Goal: Task Accomplishment & Management: Manage account settings

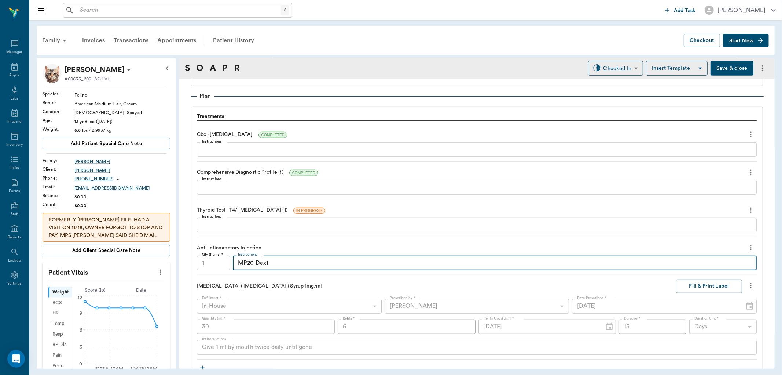
scroll to position [530, 0]
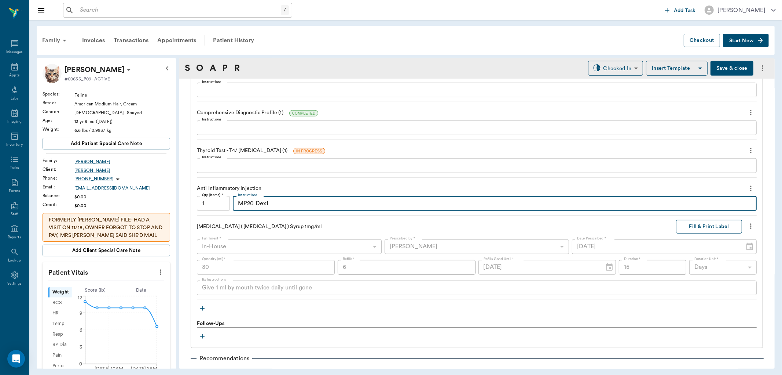
type textarea "MP20 Dex1"
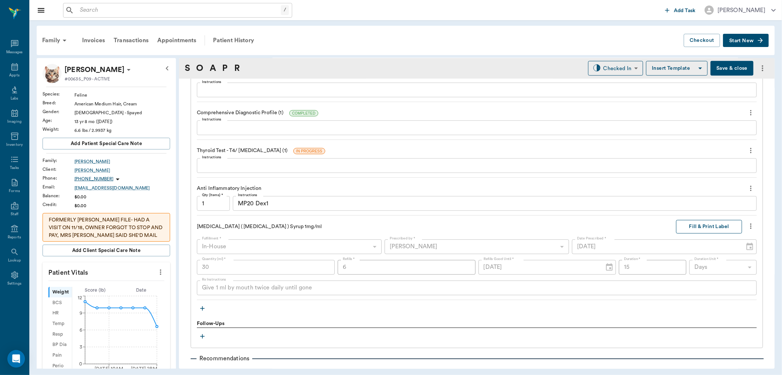
click at [708, 226] on button "Fill & Print Label" at bounding box center [709, 227] width 66 height 14
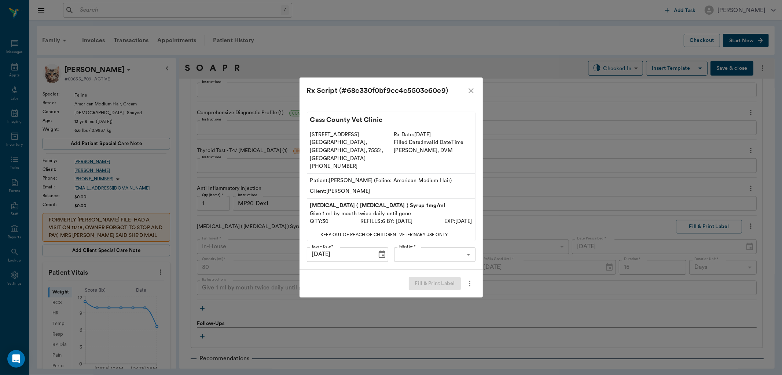
click at [470, 95] on icon "close" at bounding box center [471, 90] width 9 height 9
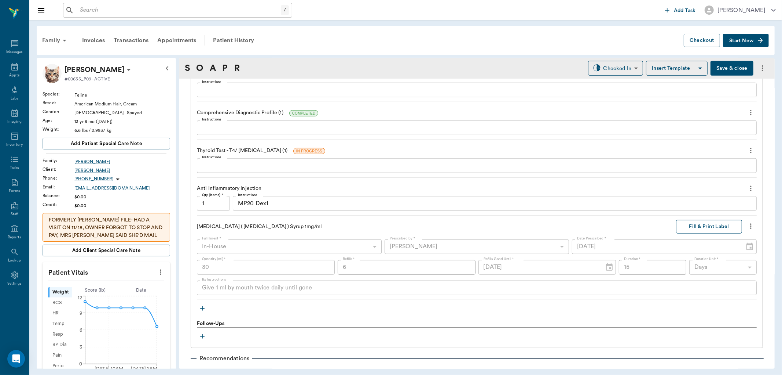
click at [685, 226] on button "Fill & Print Label" at bounding box center [709, 227] width 66 height 14
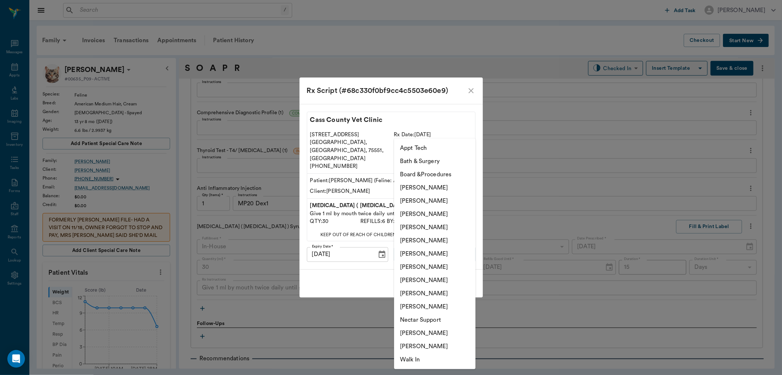
click at [460, 252] on body "/ ​ Add Task [PERSON_NAME] Nectar Messages Appts Labs Imaging Inventory Tasks F…" at bounding box center [391, 187] width 782 height 375
click at [445, 277] on li "[PERSON_NAME]" at bounding box center [434, 279] width 81 height 13
type input "63ec2e7e52e12b0ba117b124"
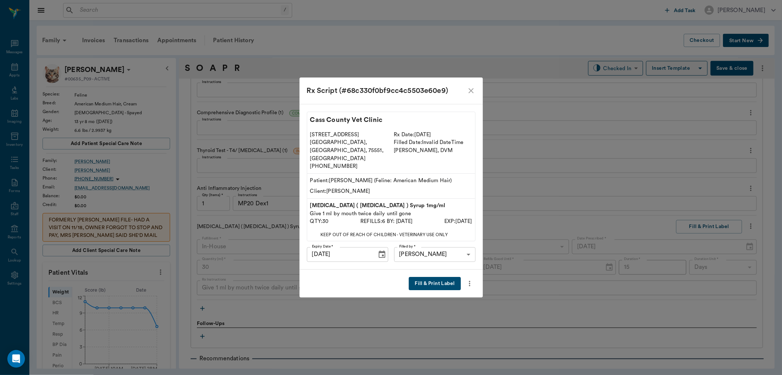
click at [445, 277] on button "Fill & Print Label" at bounding box center [435, 284] width 52 height 14
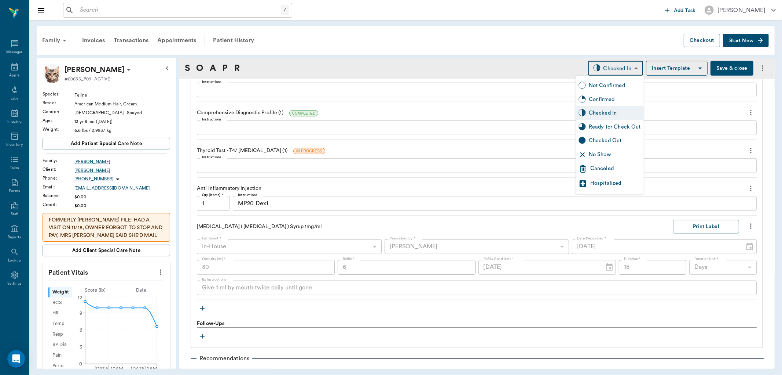
click at [611, 65] on body "/ ​ Add Task [PERSON_NAME] Nectar Messages Appts Labs Imaging Inventory Tasks F…" at bounding box center [391, 187] width 782 height 375
click at [607, 124] on div "Ready for Check Out" at bounding box center [615, 127] width 52 height 8
type input "READY_TO_CHECKOUT"
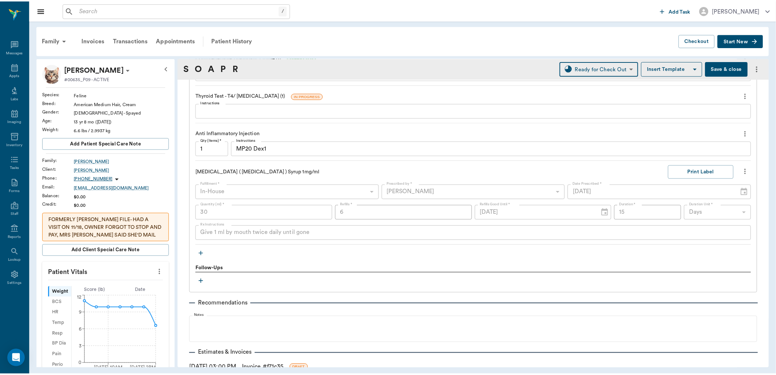
scroll to position [635, 0]
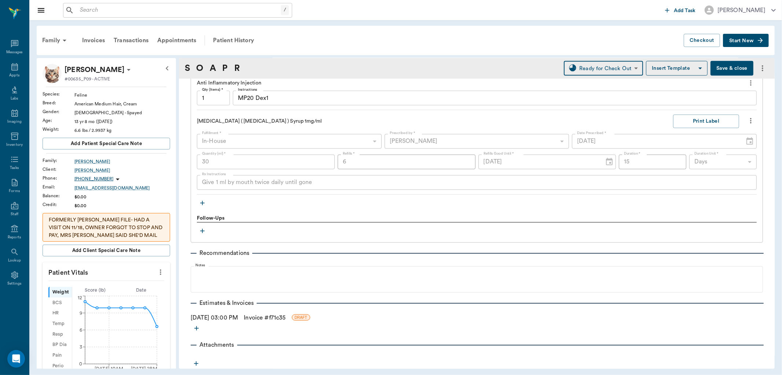
click at [262, 318] on link "Invoice # f71c35" at bounding box center [265, 317] width 42 height 9
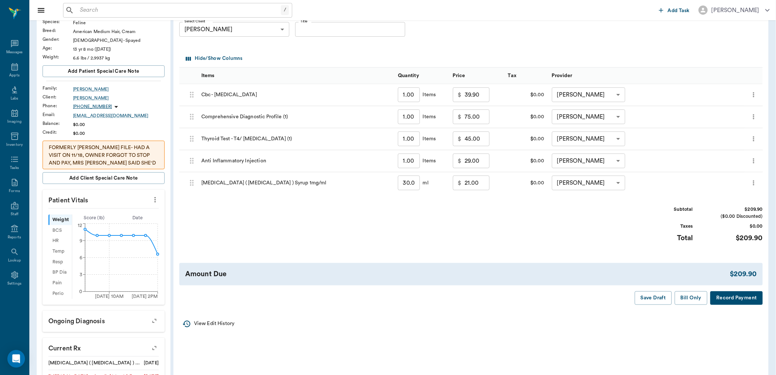
scroll to position [81, 0]
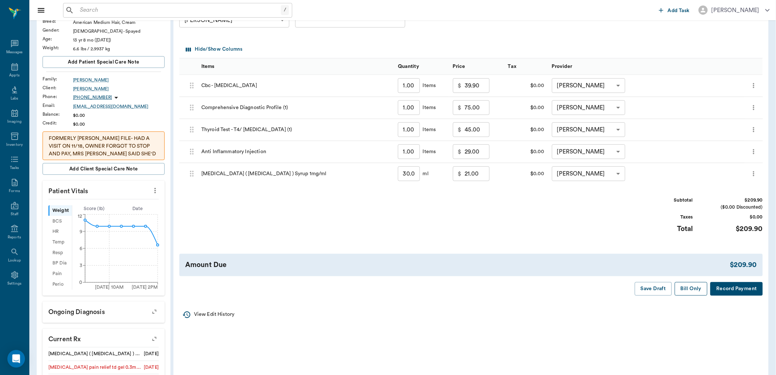
click at [697, 288] on button "Bill Only" at bounding box center [691, 289] width 33 height 14
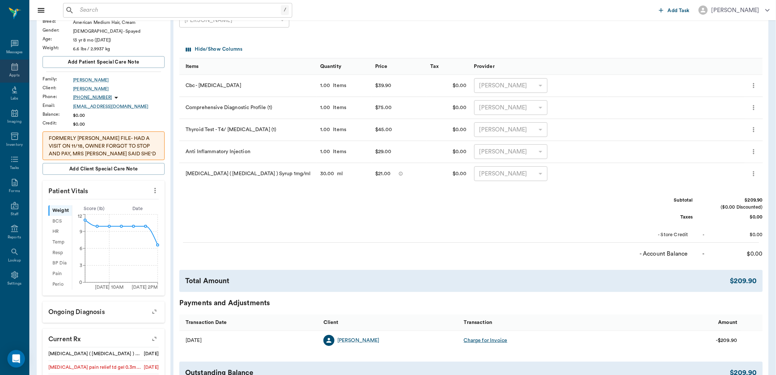
click at [5, 67] on div "Appts" at bounding box center [14, 70] width 29 height 23
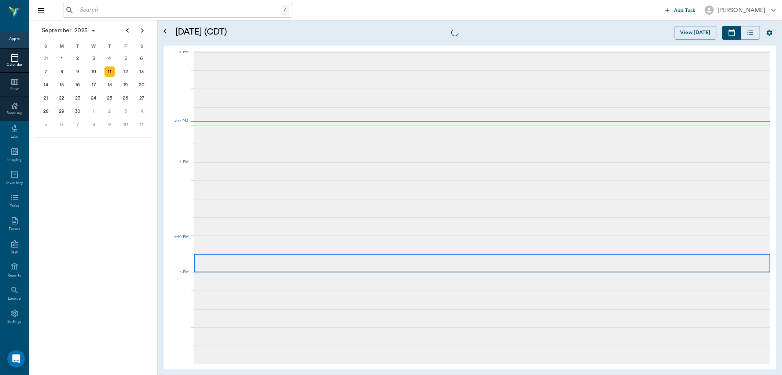
scroll to position [771, 0]
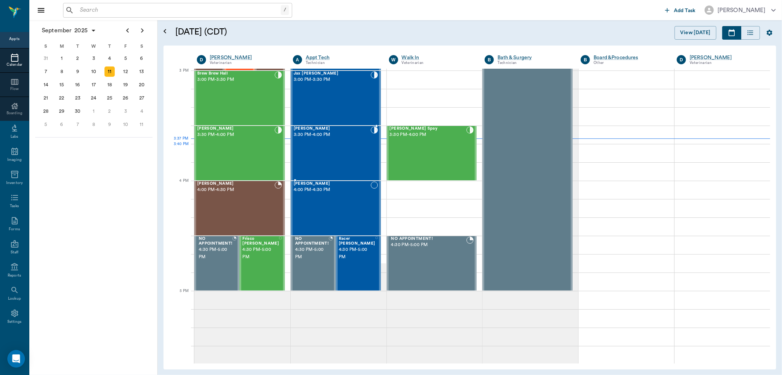
click at [372, 148] on div at bounding box center [374, 153] width 7 height 54
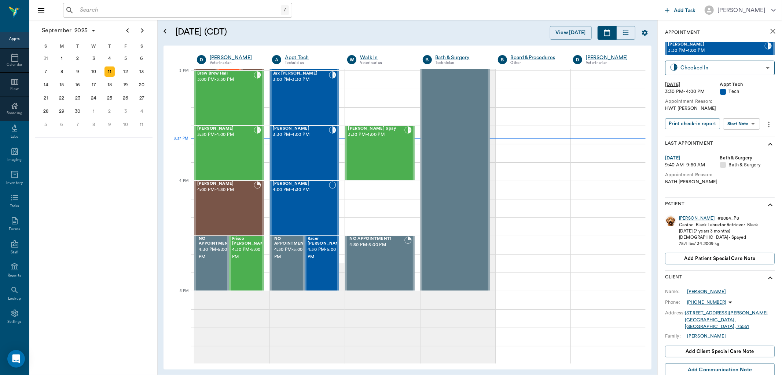
click at [748, 123] on body "/ ​ Add Task [PERSON_NAME] Nectar Messages Appts Calendar Flow Boarding Labs Im…" at bounding box center [391, 187] width 782 height 375
click at [744, 135] on button "Start SOAP" at bounding box center [734, 138] width 25 height 8
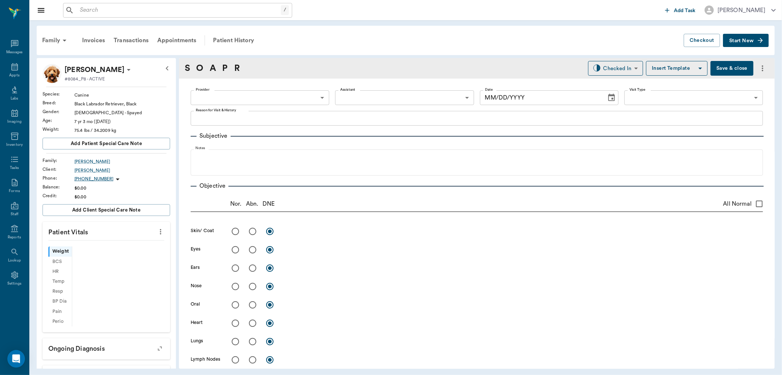
type input "63ec2f075fda476ae8351a4c"
type input "65d2be4f46e3a538d89b8c1a"
type textarea "HWT [PERSON_NAME]"
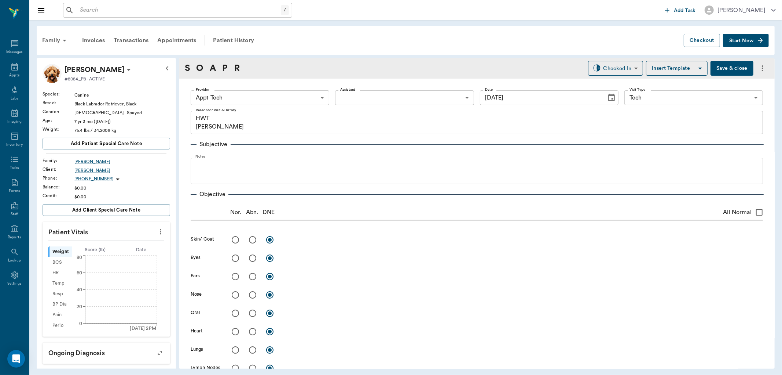
type input "[DATE]"
click at [271, 94] on body "/ ​ Add Task [PERSON_NAME] Nectar Messages Appts Labs Imaging Inventory Tasks F…" at bounding box center [391, 187] width 782 height 375
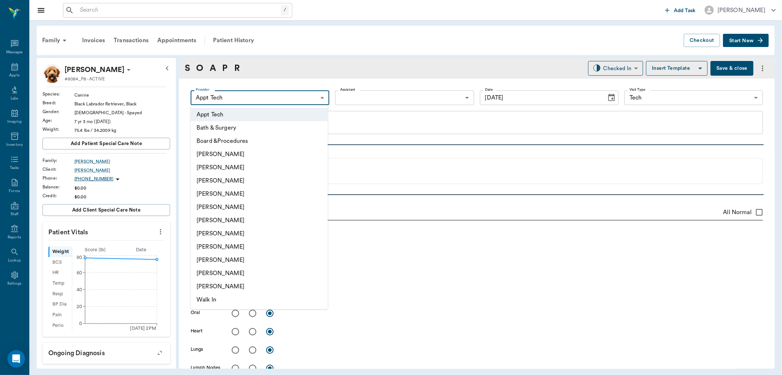
click at [268, 229] on li "[PERSON_NAME]" at bounding box center [259, 233] width 137 height 13
type input "682b670d8bdc6f7f8feef3db"
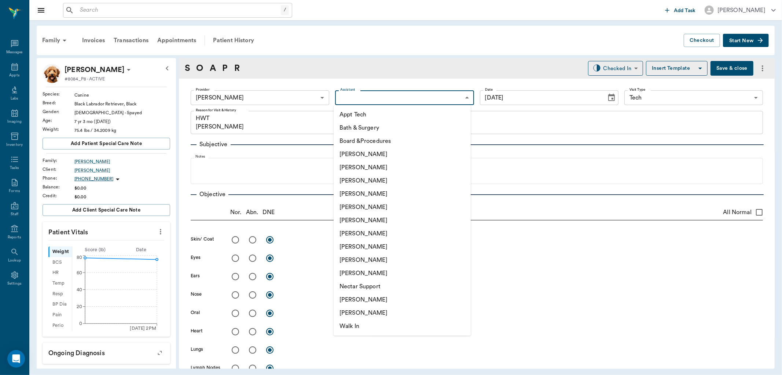
click at [382, 94] on body "/ ​ Add Task [PERSON_NAME] Nectar Messages Appts Labs Imaging Inventory Tasks F…" at bounding box center [391, 187] width 782 height 375
click at [372, 110] on li "Appt Tech" at bounding box center [402, 114] width 137 height 13
type input "63ec2f075fda476ae8351a4c"
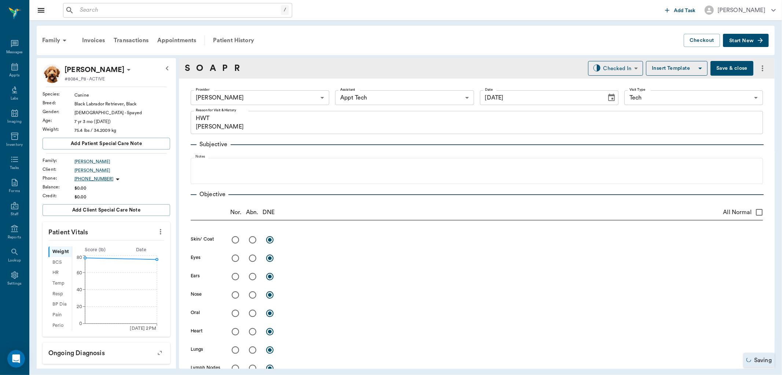
click at [158, 234] on icon "more" at bounding box center [161, 231] width 8 height 9
click at [143, 244] on span "Enter Vitals" at bounding box center [124, 244] width 62 height 8
click at [128, 255] on input "text" at bounding box center [106, 253] width 64 height 15
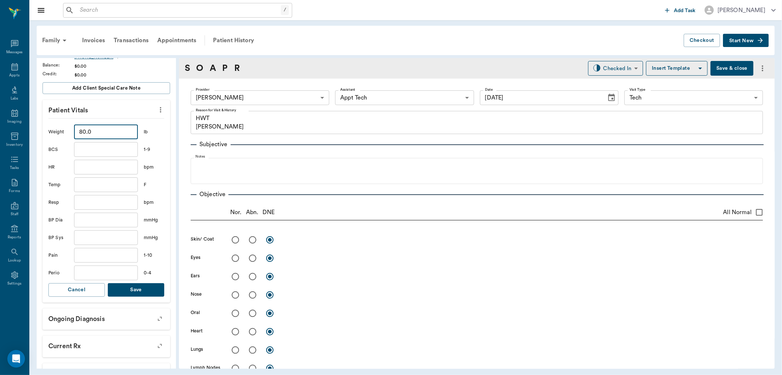
scroll to position [122, 0]
type input "80"
click at [141, 288] on button "Save" at bounding box center [136, 289] width 56 height 14
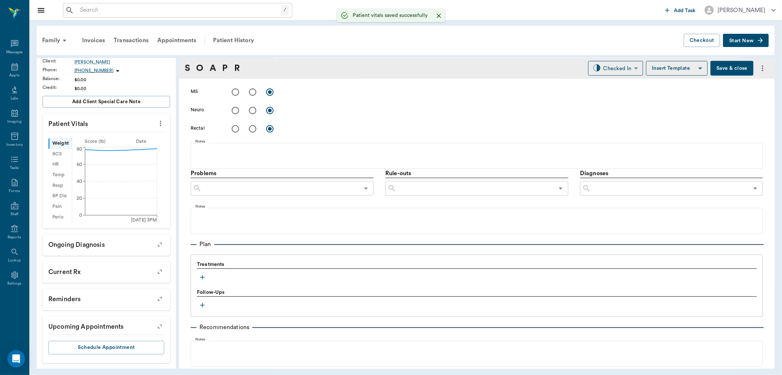
scroll to position [396, 0]
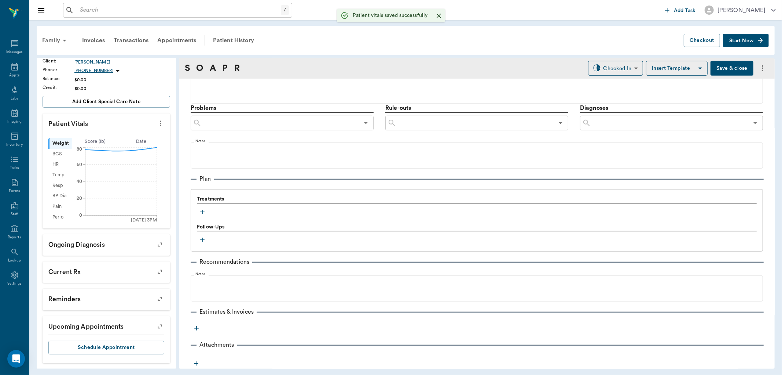
click at [203, 207] on button "button" at bounding box center [202, 211] width 11 height 11
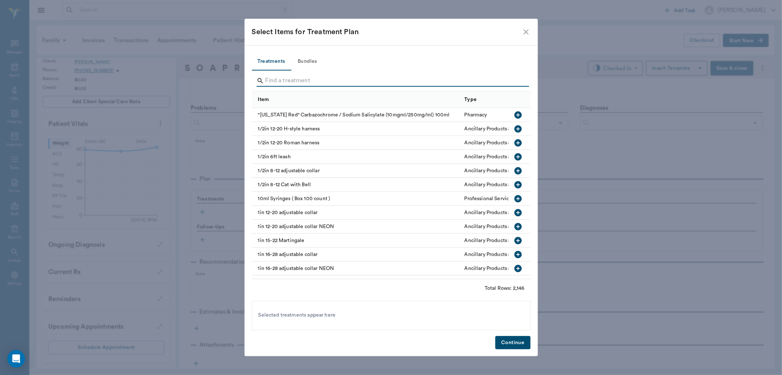
click at [294, 79] on input "Search" at bounding box center [392, 81] width 253 height 12
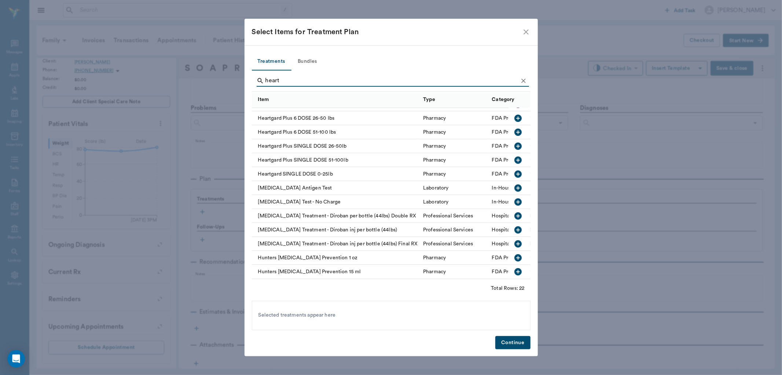
scroll to position [142, 0]
type input "heart"
click at [515, 184] on icon "button" at bounding box center [518, 187] width 7 height 7
click at [515, 334] on div "Treatments Bundles heart Item Type Category Heartgard Plus 12 DOSE 51 - 100 lbs…" at bounding box center [391, 200] width 293 height 311
click at [515, 338] on button "Continue" at bounding box center [513, 343] width 35 height 14
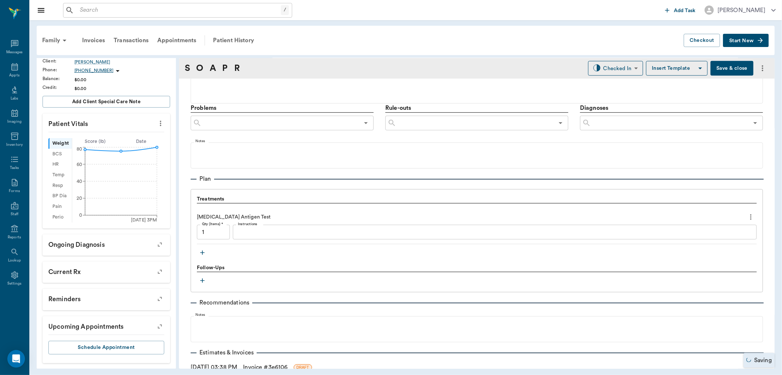
click at [464, 236] on div "x Instructions" at bounding box center [495, 231] width 524 height 15
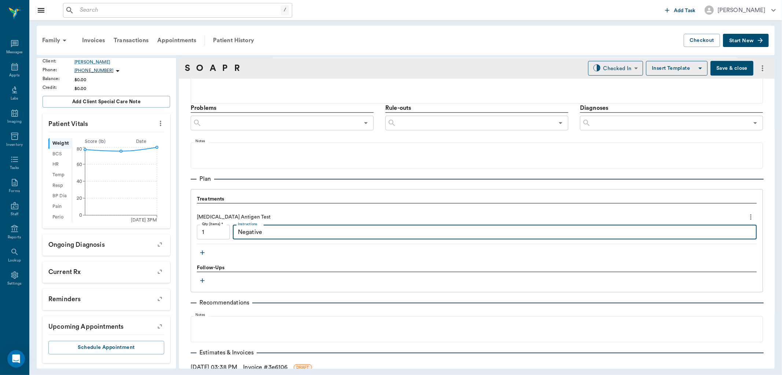
type textarea "Negative"
click at [622, 59] on div "S O A P R Checked In CHECKED_IN ​ Insert Template Save & close" at bounding box center [477, 68] width 596 height 21
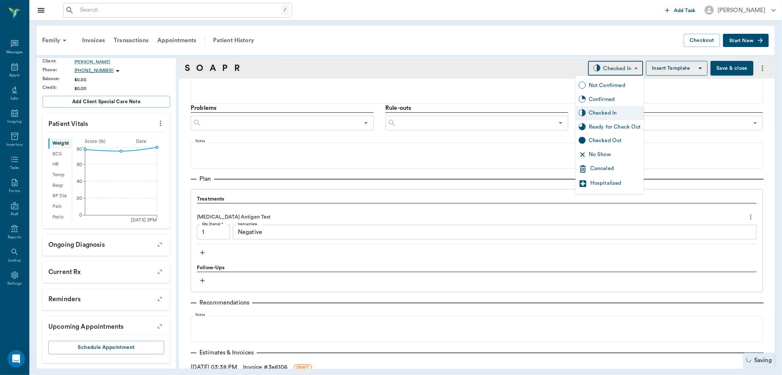
click at [619, 63] on body "/ ​ Add Task [PERSON_NAME] Nectar Messages Appts Labs Imaging Inventory Tasks F…" at bounding box center [391, 187] width 782 height 375
click at [614, 123] on div "Ready for Check Out" at bounding box center [615, 127] width 52 height 8
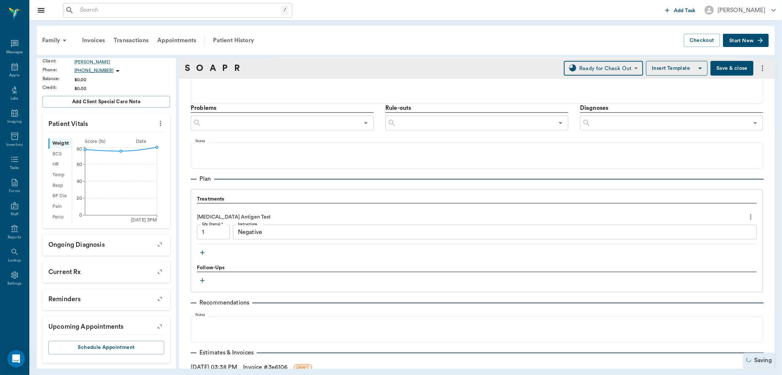
type input "READY_TO_CHECKOUT"
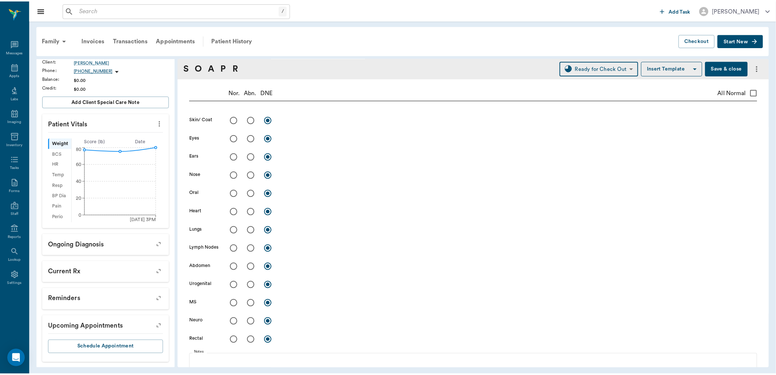
scroll to position [0, 0]
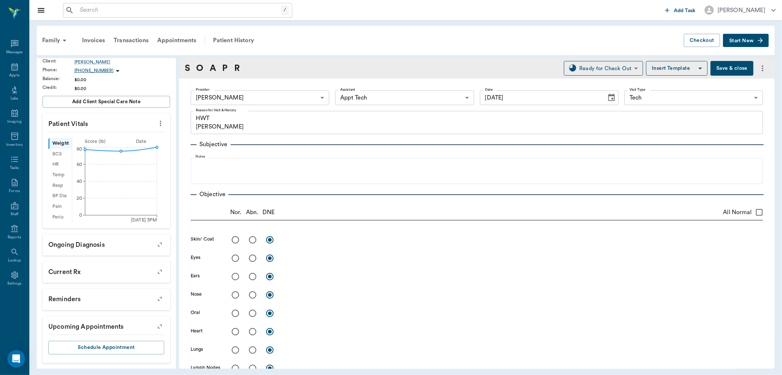
click at [729, 72] on button "Save & close" at bounding box center [732, 68] width 43 height 15
click at [19, 68] on icon at bounding box center [14, 66] width 9 height 9
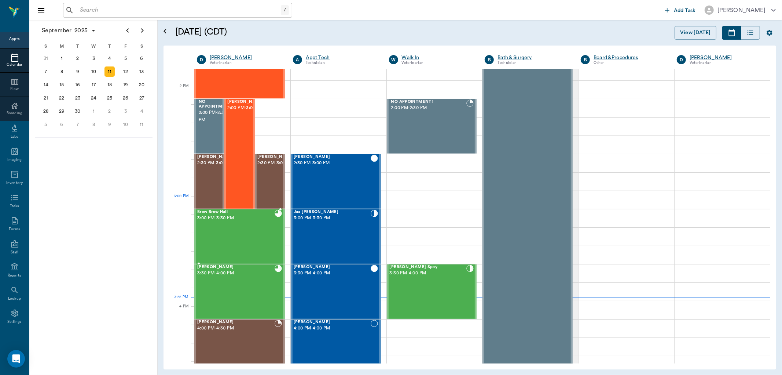
scroll to position [607, 0]
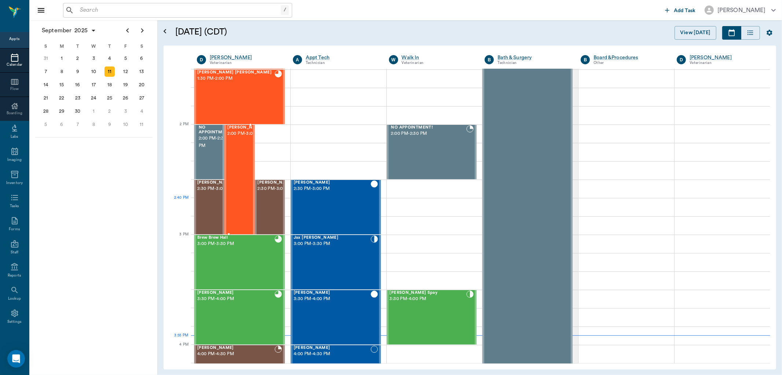
click at [234, 203] on div "[PERSON_NAME] 2:00 PM - 3:00 PM" at bounding box center [245, 179] width 37 height 109
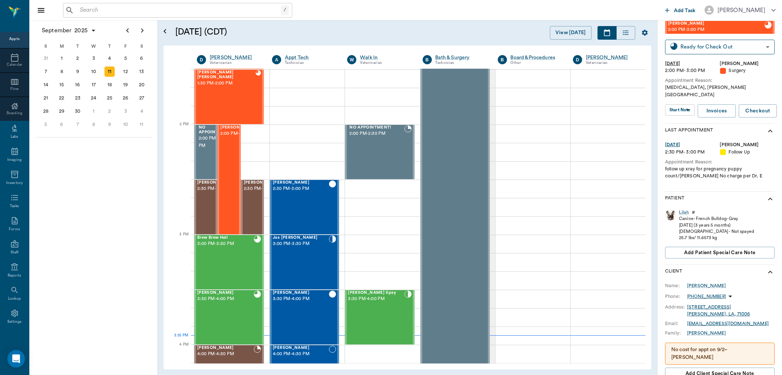
scroll to position [41, 0]
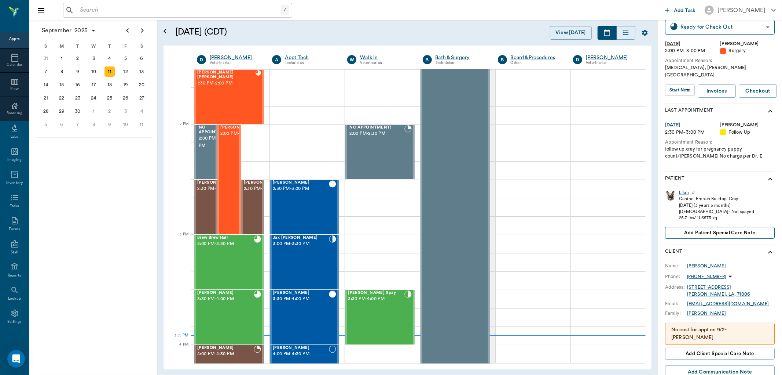
click at [727, 229] on span "Add patient Special Care Note" at bounding box center [719, 233] width 71 height 8
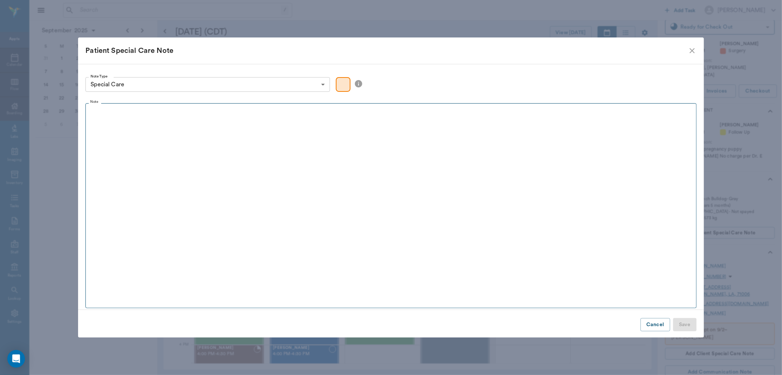
click at [109, 125] on div at bounding box center [391, 116] width 604 height 18
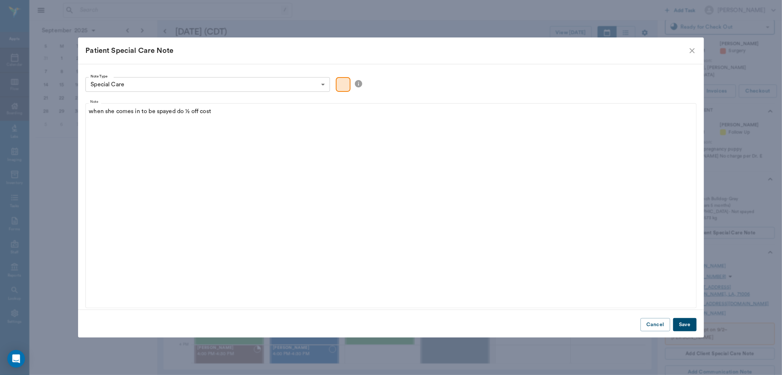
click at [680, 326] on button "Save" at bounding box center [684, 325] width 23 height 14
